Goal: Task Accomplishment & Management: Complete application form

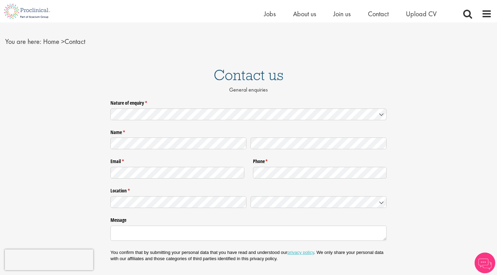
scroll to position [14, 0]
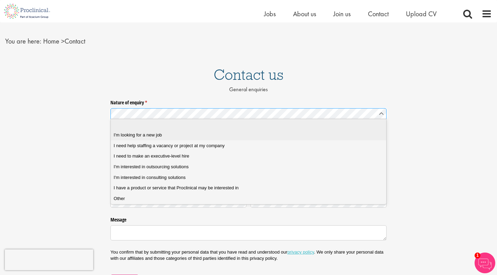
click at [339, 136] on div "I'm looking for a new job" at bounding box center [249, 135] width 270 height 6
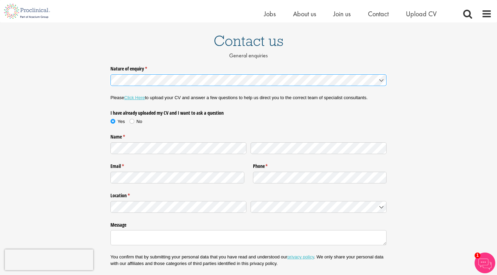
scroll to position [49, 0]
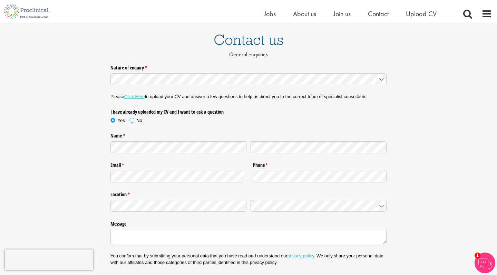
click at [131, 118] on span at bounding box center [131, 120] width 7 height 7
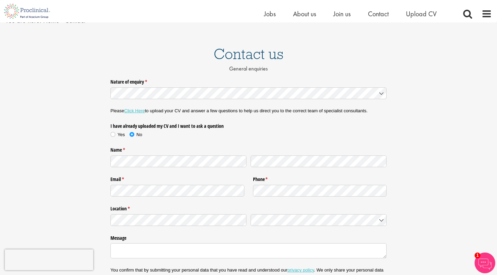
scroll to position [36, 0]
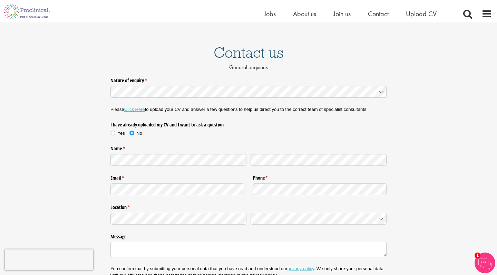
click at [207, 193] on div "Email * (required)" at bounding box center [178, 184] width 134 height 25
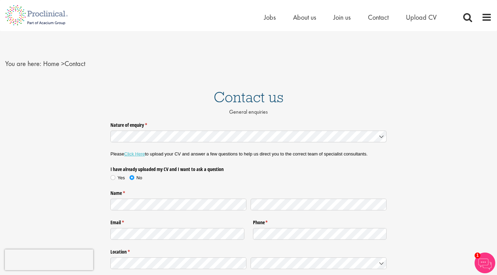
scroll to position [0, 0]
click at [140, 153] on link "Click Here" at bounding box center [134, 153] width 21 height 5
